Goal: Transaction & Acquisition: Purchase product/service

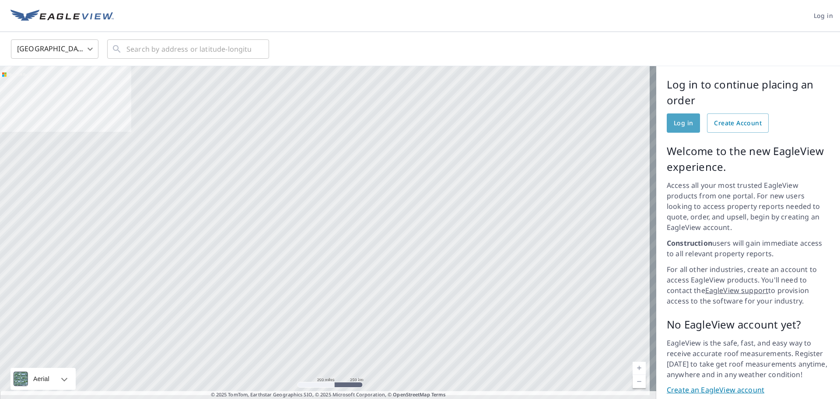
click at [674, 122] on span "Log in" at bounding box center [683, 123] width 19 height 11
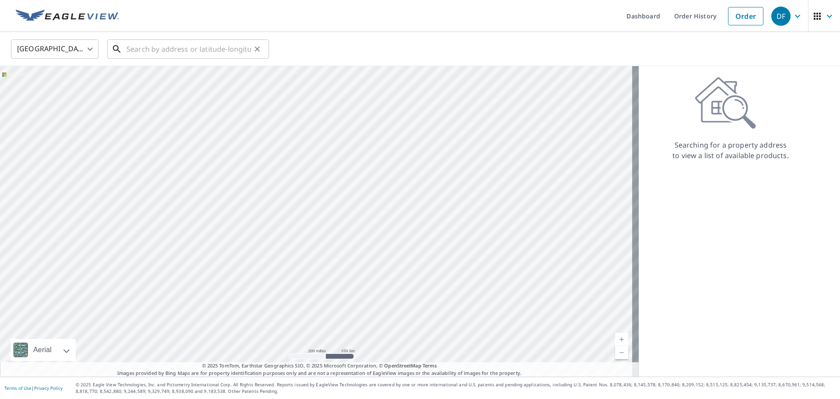
click at [175, 47] on input "text" at bounding box center [188, 49] width 125 height 25
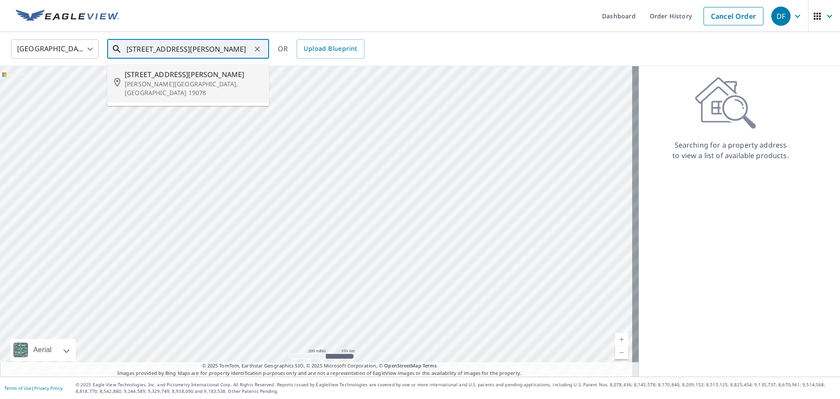
click at [154, 84] on p "[PERSON_NAME][GEOGRAPHIC_DATA], [GEOGRAPHIC_DATA] 19078" at bounding box center [193, 89] width 137 height 18
type input "[STREET_ADDRESS][PERSON_NAME][PERSON_NAME]"
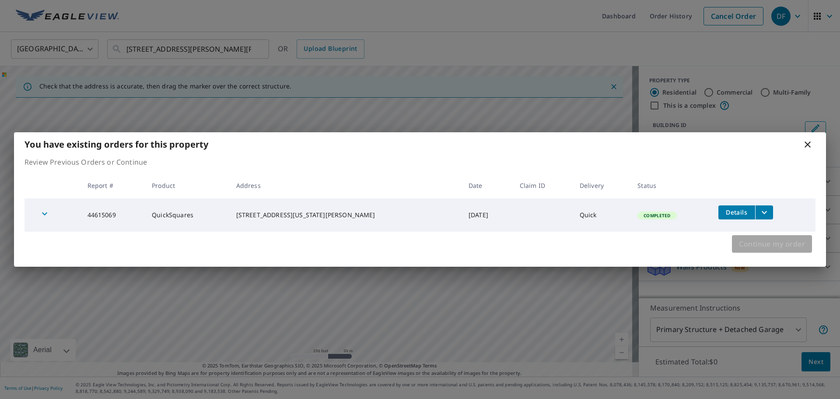
click at [781, 246] on span "Continue my order" at bounding box center [772, 244] width 66 height 12
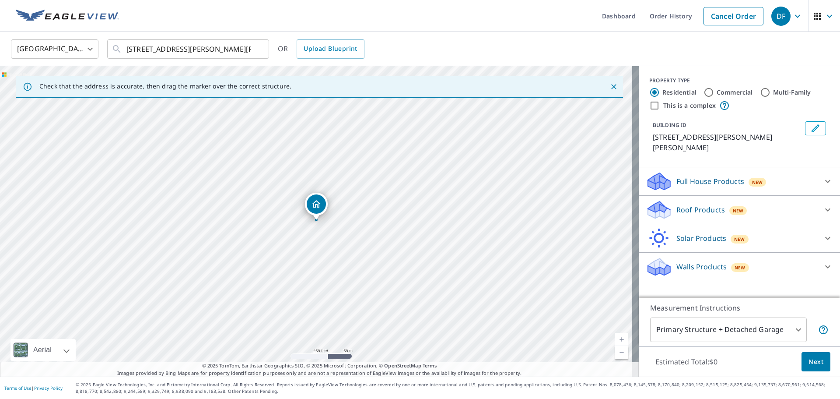
click at [677, 204] on p "Roof Products" at bounding box center [701, 209] width 49 height 11
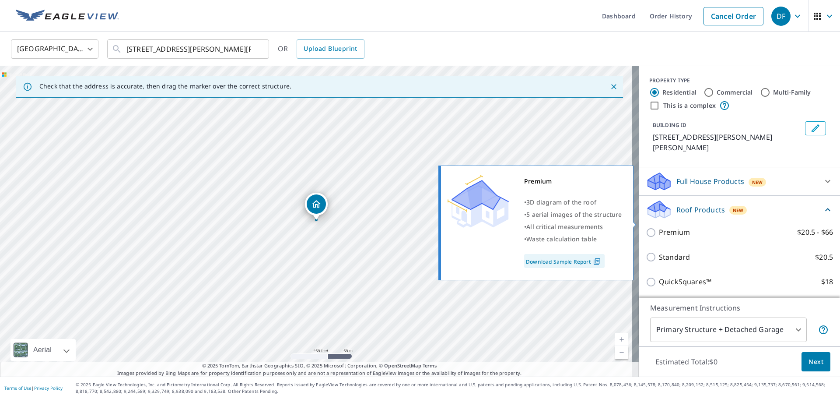
click at [646, 227] on input "Premium $20.5 - $66" at bounding box center [652, 232] width 13 height 11
checkbox input "true"
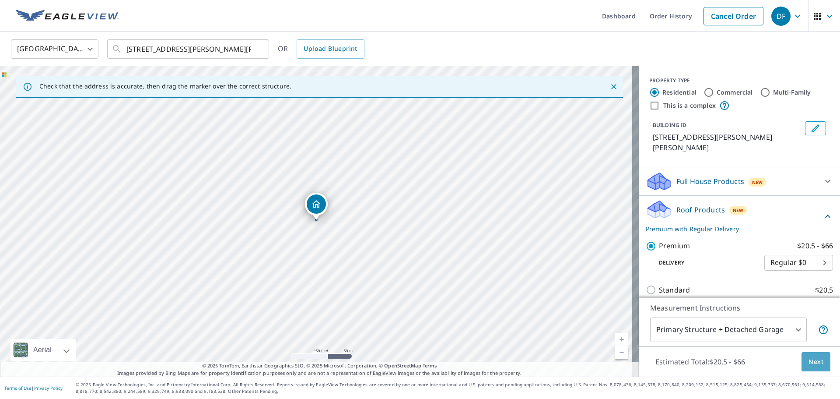
click at [813, 364] on span "Next" at bounding box center [816, 361] width 15 height 11
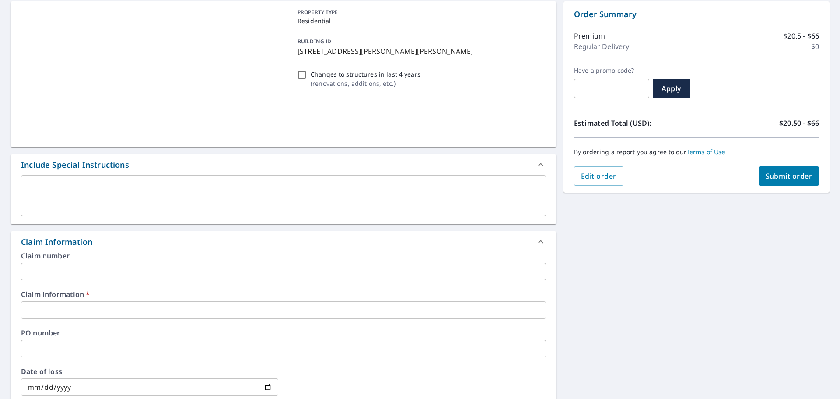
scroll to position [88, 0]
click at [52, 304] on input "text" at bounding box center [283, 309] width 525 height 18
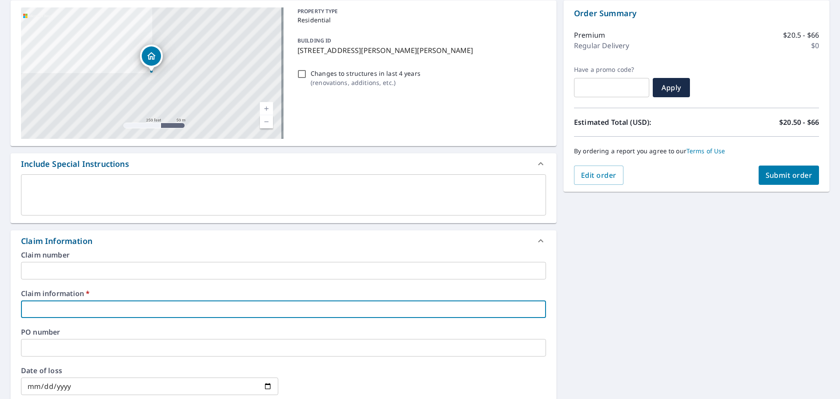
type input "3"
checkbox input "true"
type input "32"
checkbox input "true"
type input "329"
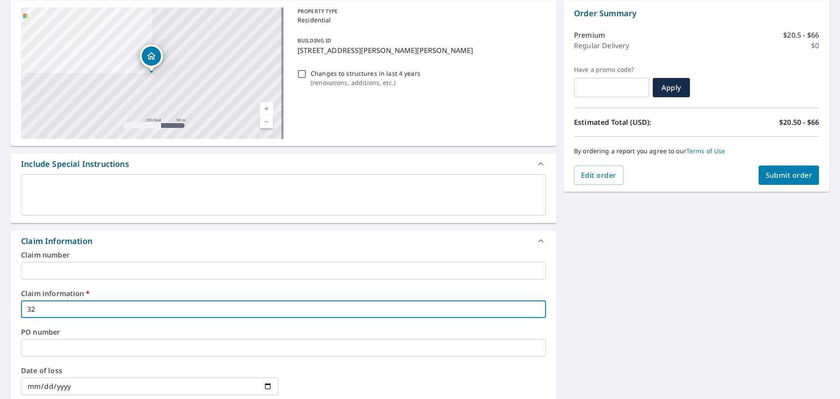
checkbox input "true"
type input "3298"
checkbox input "true"
type input "32980"
checkbox input "true"
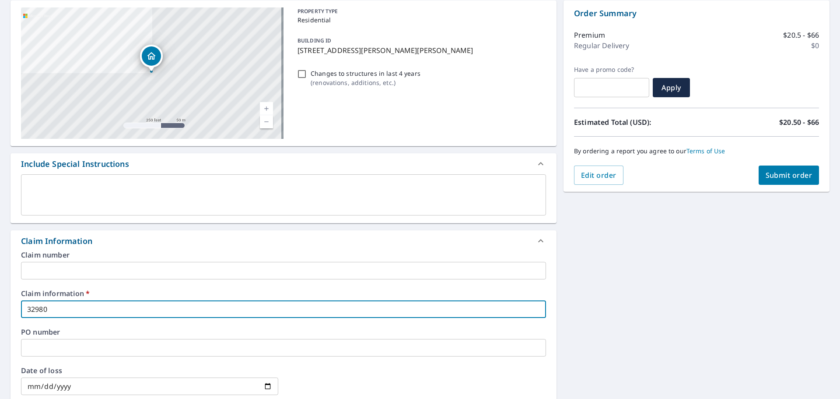
type input "329802"
checkbox input "true"
type input "329802"
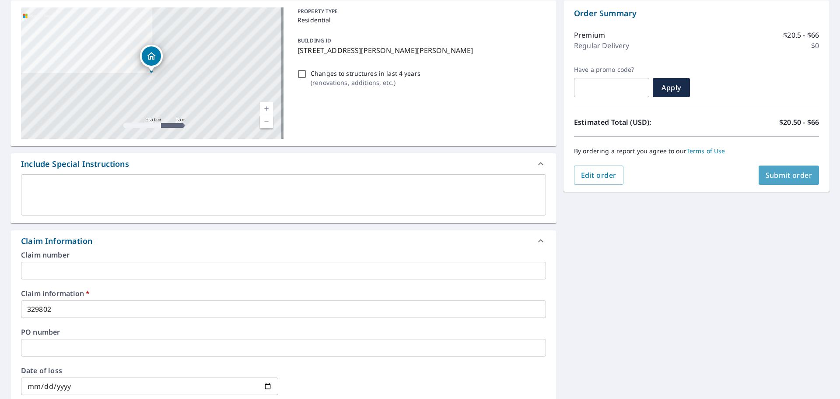
click at [766, 176] on span "Submit order" at bounding box center [789, 175] width 47 height 10
checkbox input "true"
